Goal: Task Accomplishment & Management: Manage account settings

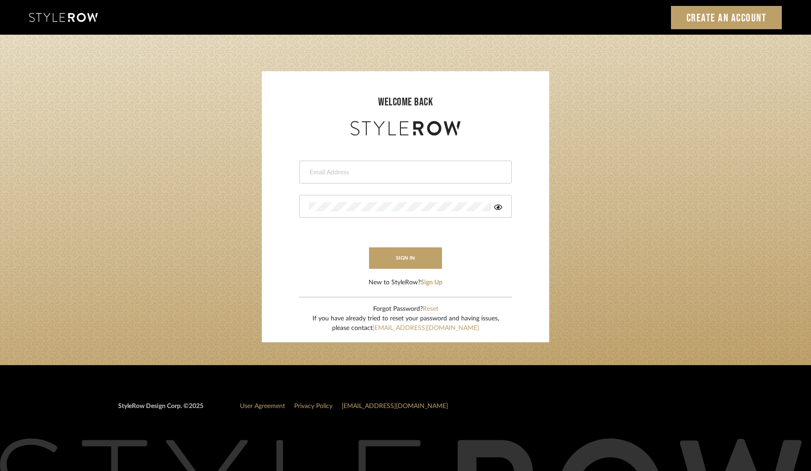
type input "[PERSON_NAME][EMAIL_ADDRESS][DOMAIN_NAME]"
click at [209, 168] on login-page "welcome back [PERSON_NAME][EMAIL_ADDRESS][DOMAIN_NAME] This field is required T…" at bounding box center [405, 200] width 811 height 330
click at [383, 251] on button "sign in" at bounding box center [405, 257] width 73 height 21
